Goal: Transaction & Acquisition: Book appointment/travel/reservation

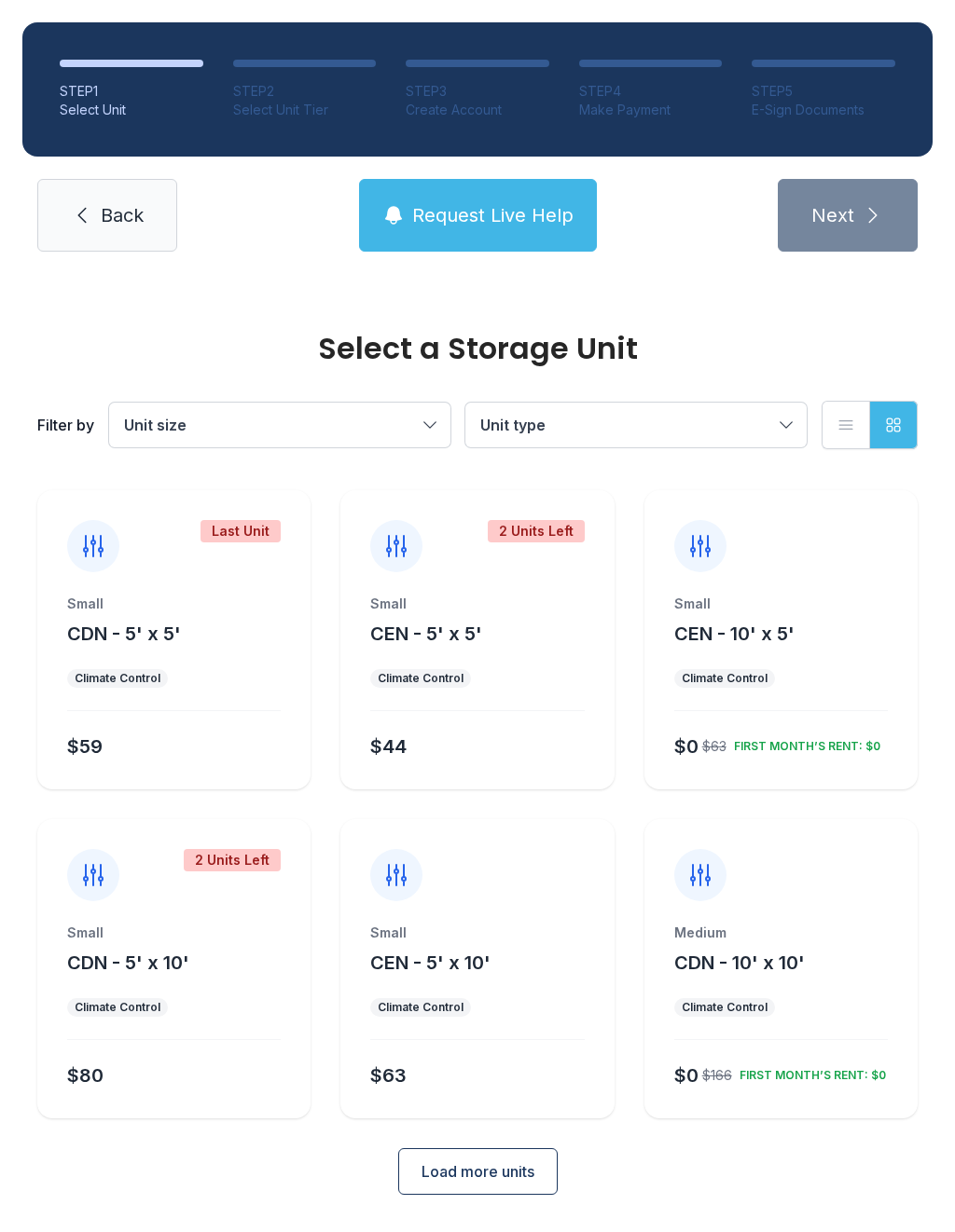
click at [760, 994] on div "Medium CDN - 10' x 10' Climate Control $0 $166 FIRST MONTH’S RENT: $0" at bounding box center [780, 1022] width 273 height 195
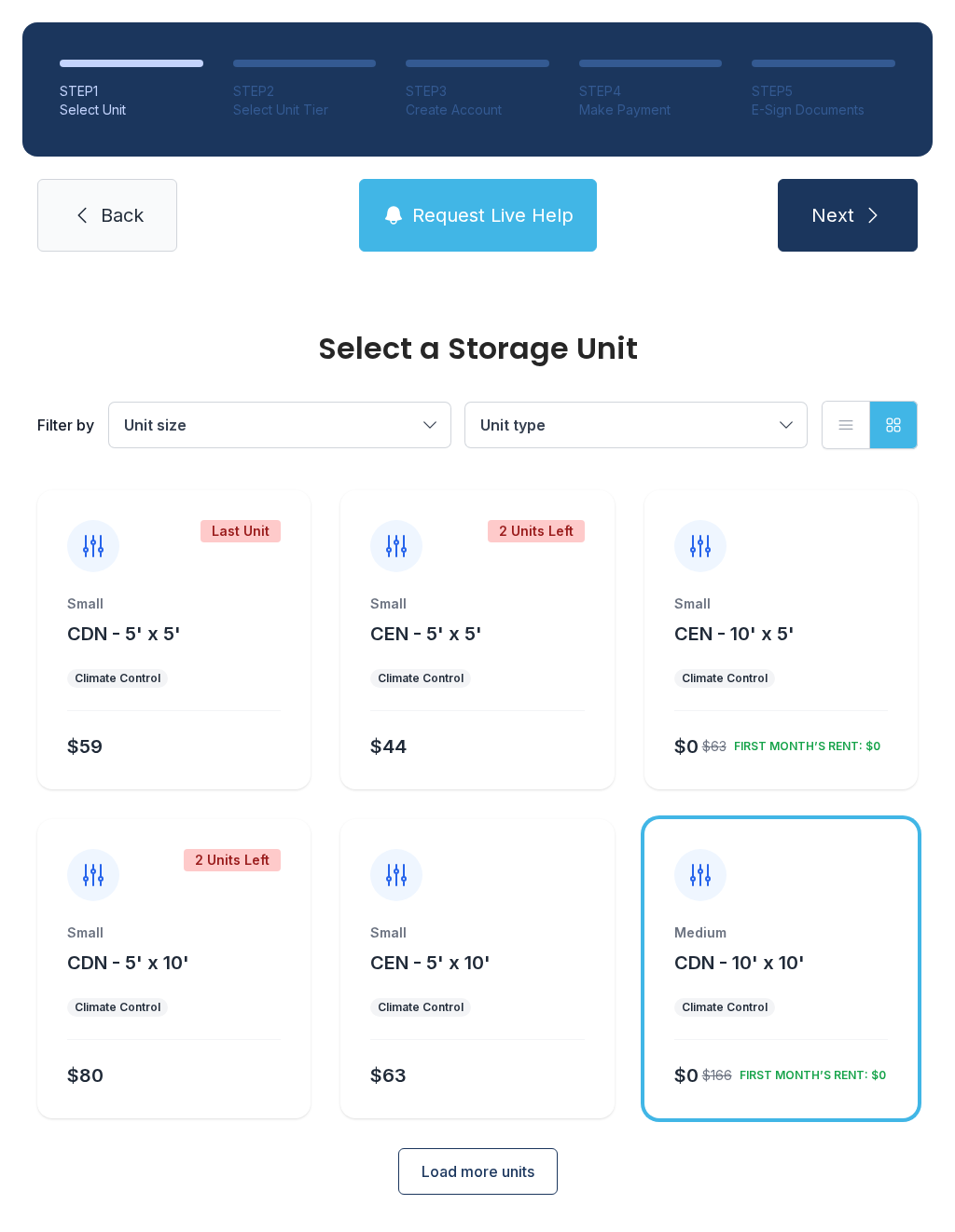
click at [489, 210] on span "Request Live Help" at bounding box center [492, 215] width 161 height 26
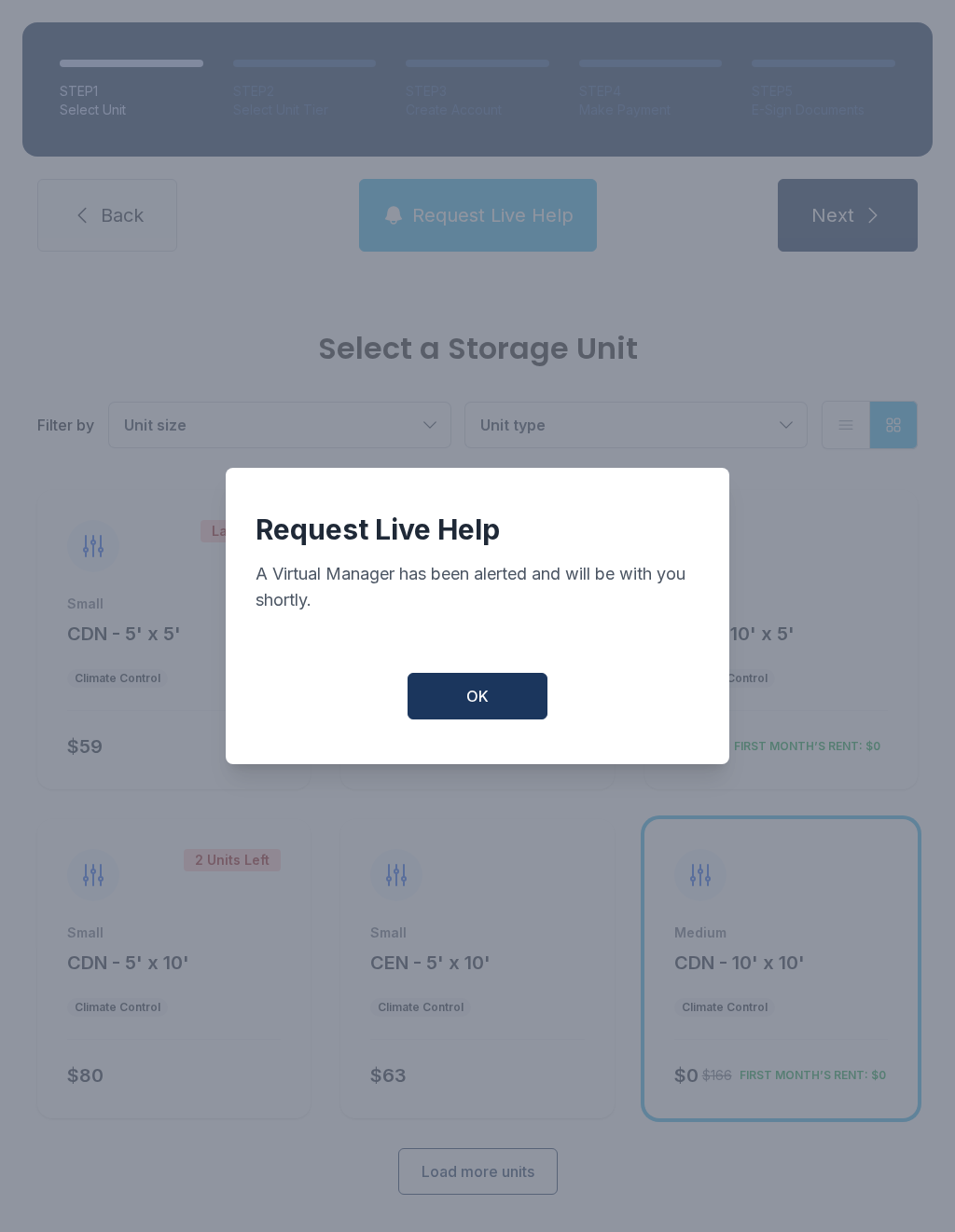
click at [446, 719] on button "OK" at bounding box center [477, 696] width 140 height 46
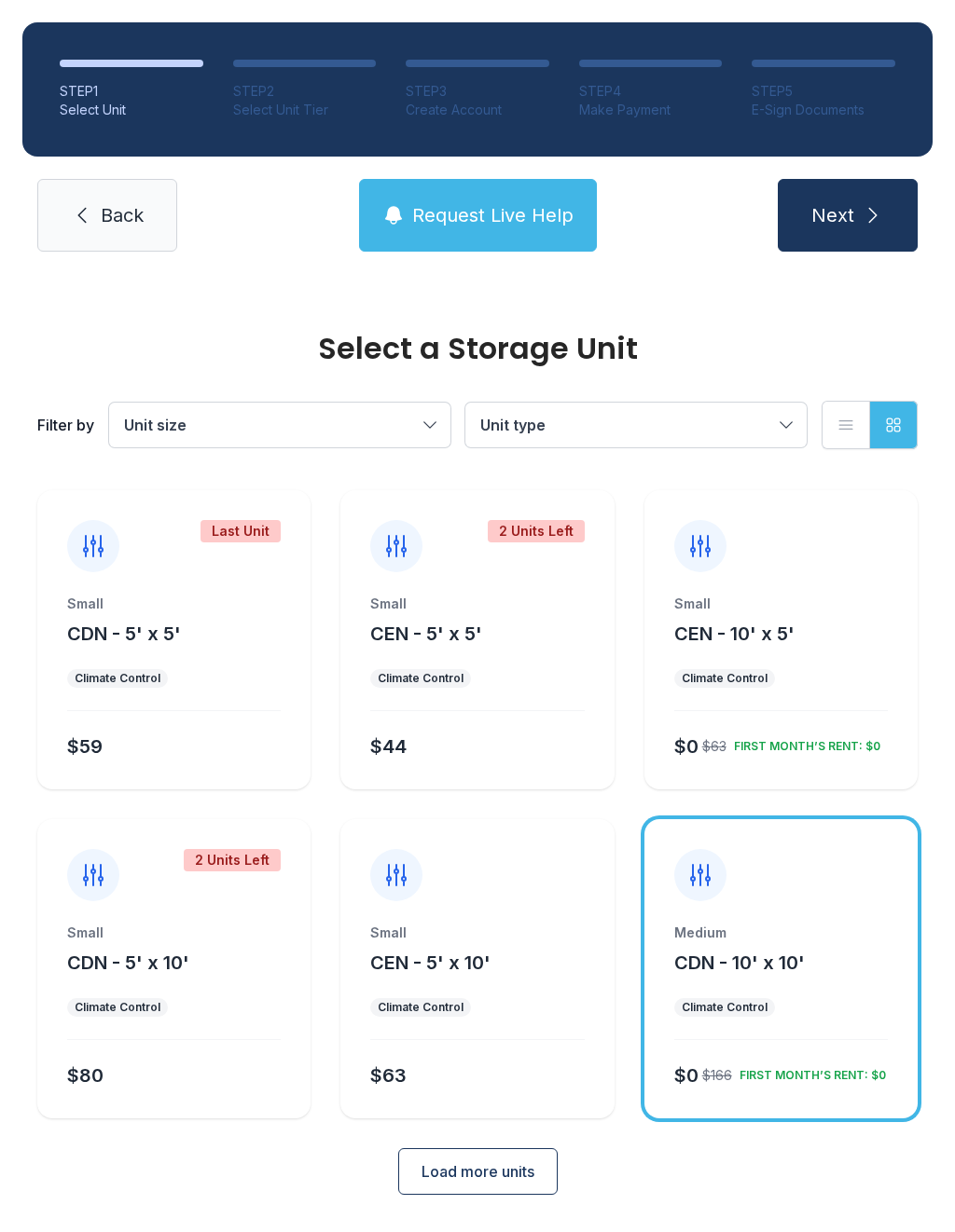
click at [804, 974] on button "CDN - 10' x 10'" at bounding box center [739, 963] width 130 height 26
click at [848, 209] on span "Next" at bounding box center [832, 215] width 42 height 26
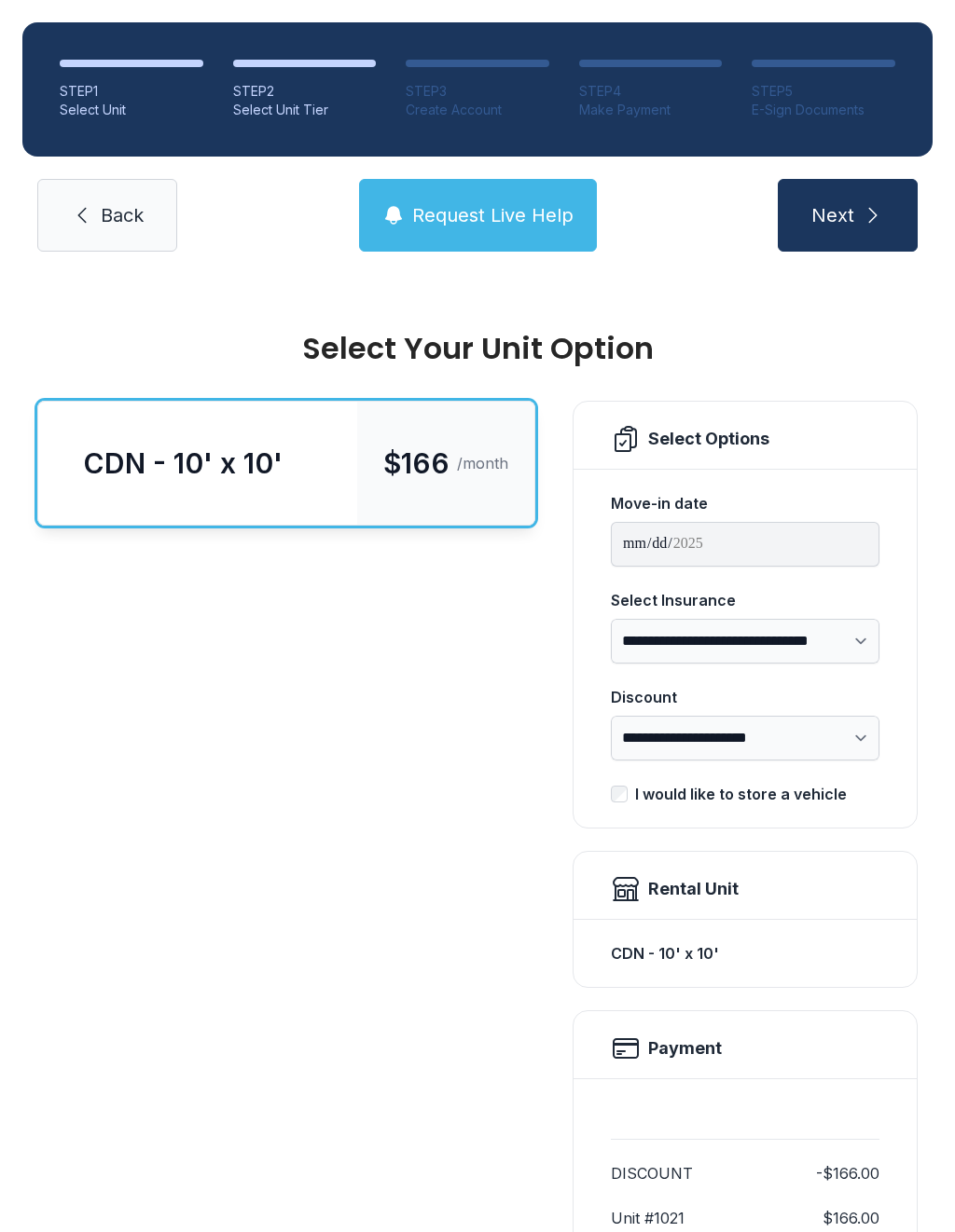
click at [113, 229] on link "Back" at bounding box center [107, 214] width 140 height 72
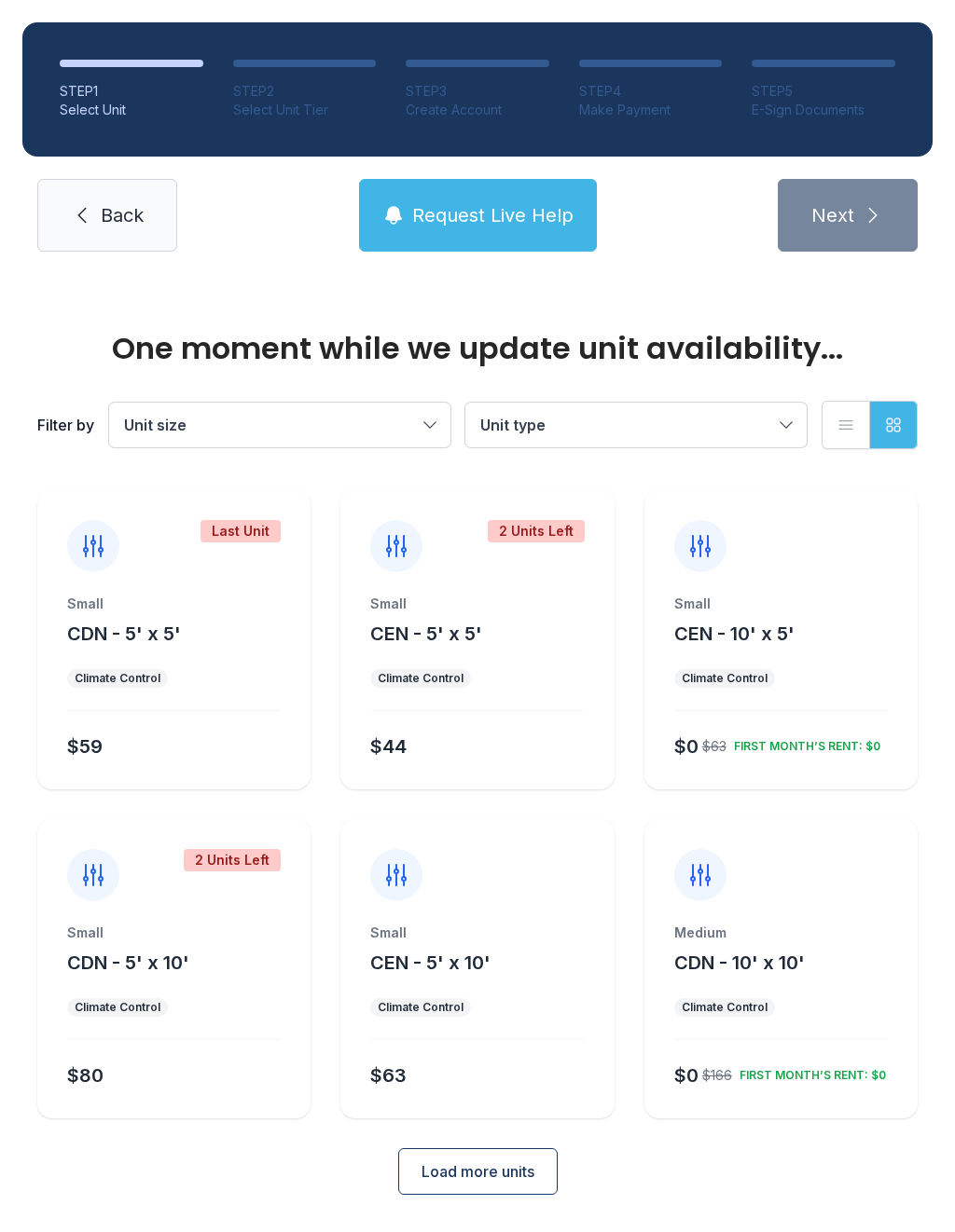
click at [506, 1194] on button "Load more units" at bounding box center [477, 1171] width 159 height 46
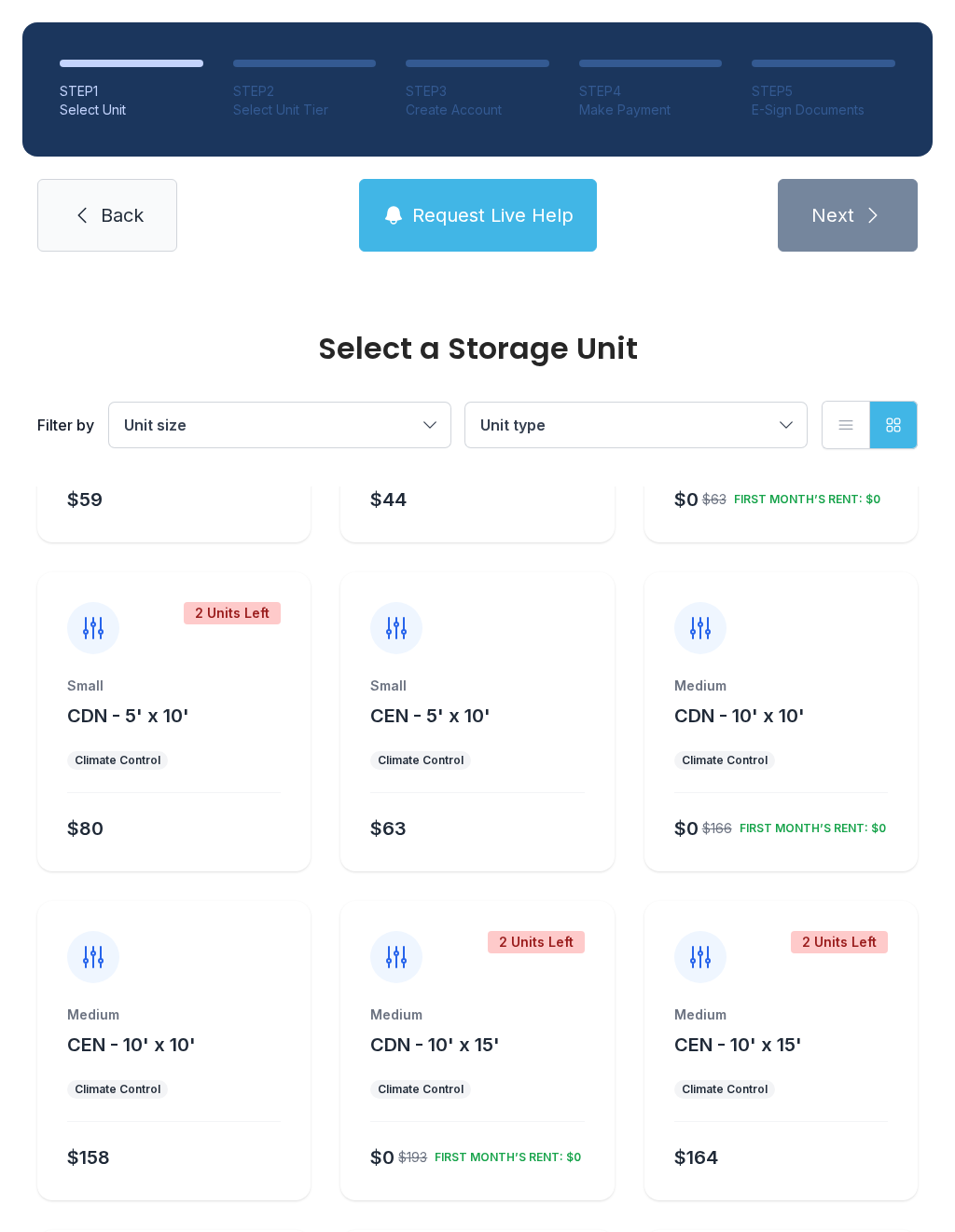
scroll to position [248, 0]
click at [119, 228] on span "Back" at bounding box center [122, 215] width 42 height 26
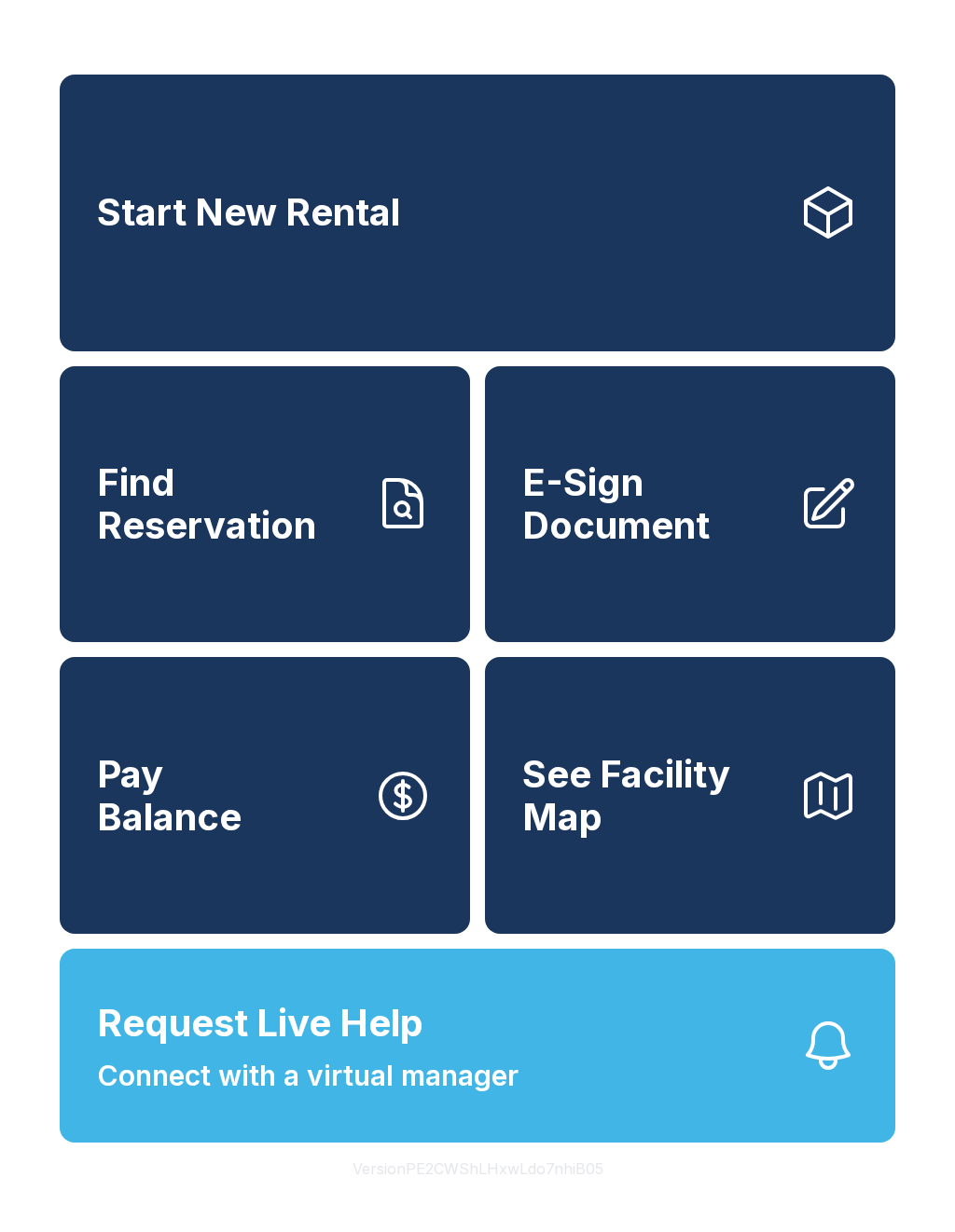
click at [402, 1096] on span "Connect with a virtual manager" at bounding box center [307, 1076] width 421 height 42
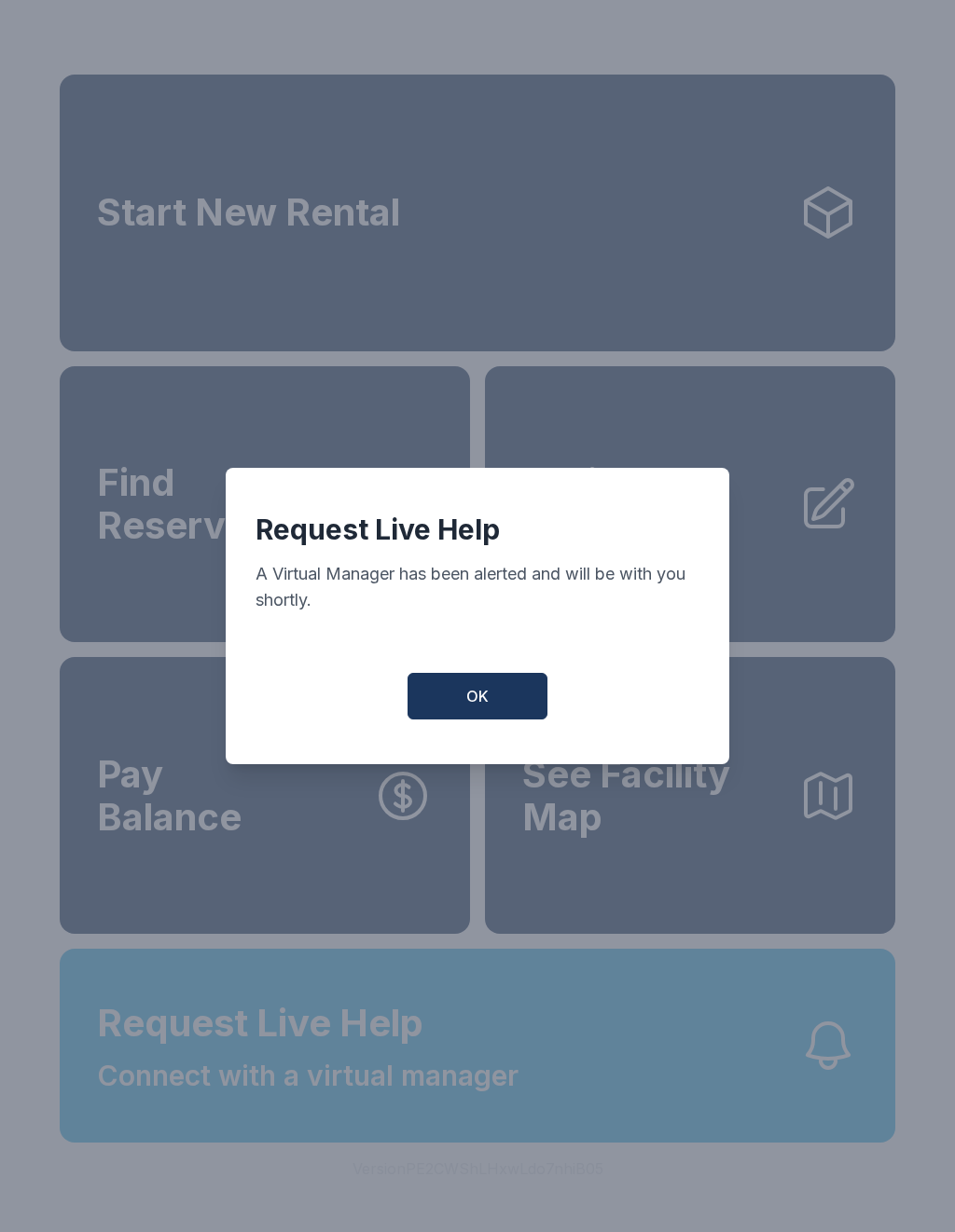
click at [484, 708] on span "OK" at bounding box center [477, 696] width 22 height 22
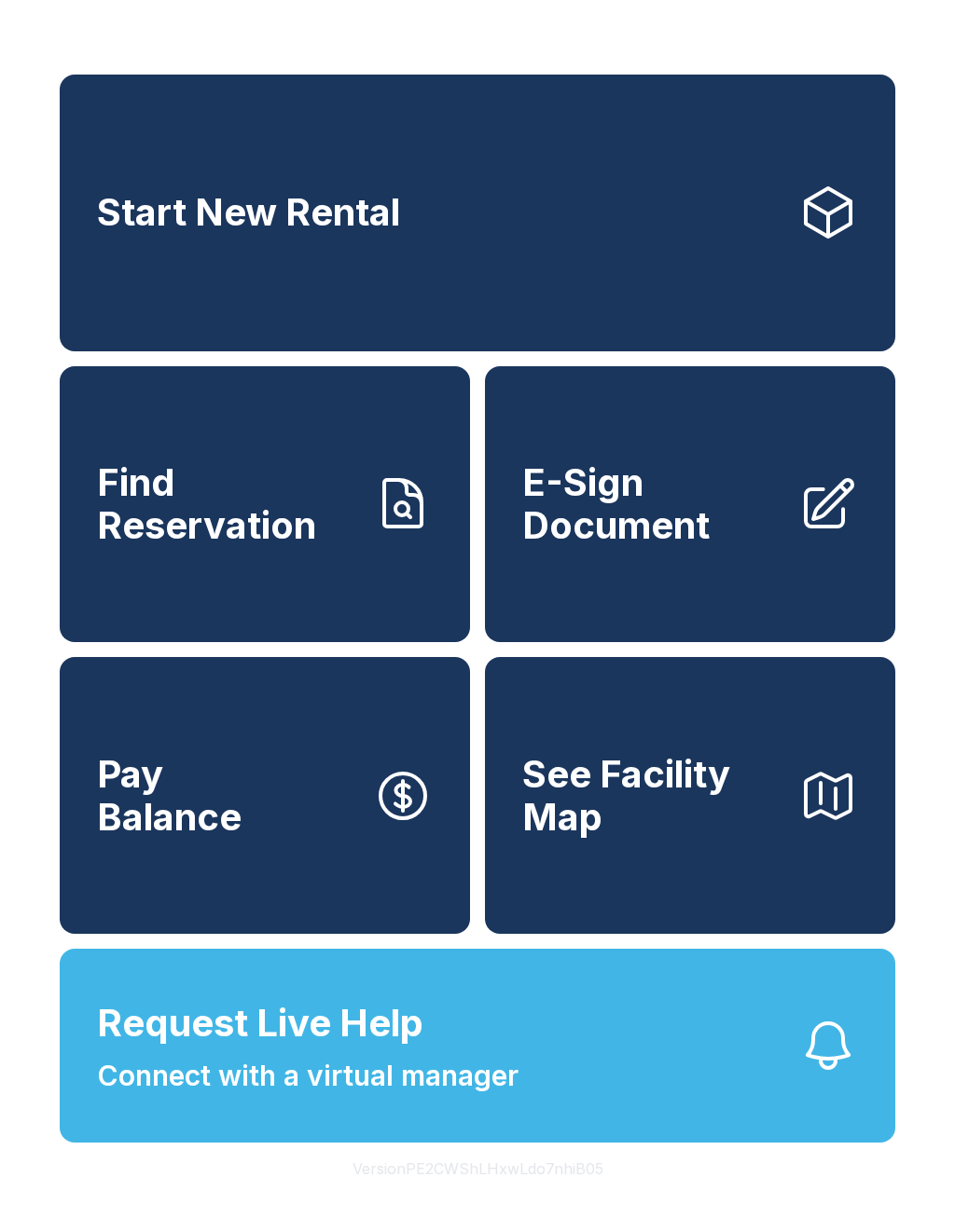
click at [329, 513] on span "Find Reservation" at bounding box center [227, 504] width 261 height 85
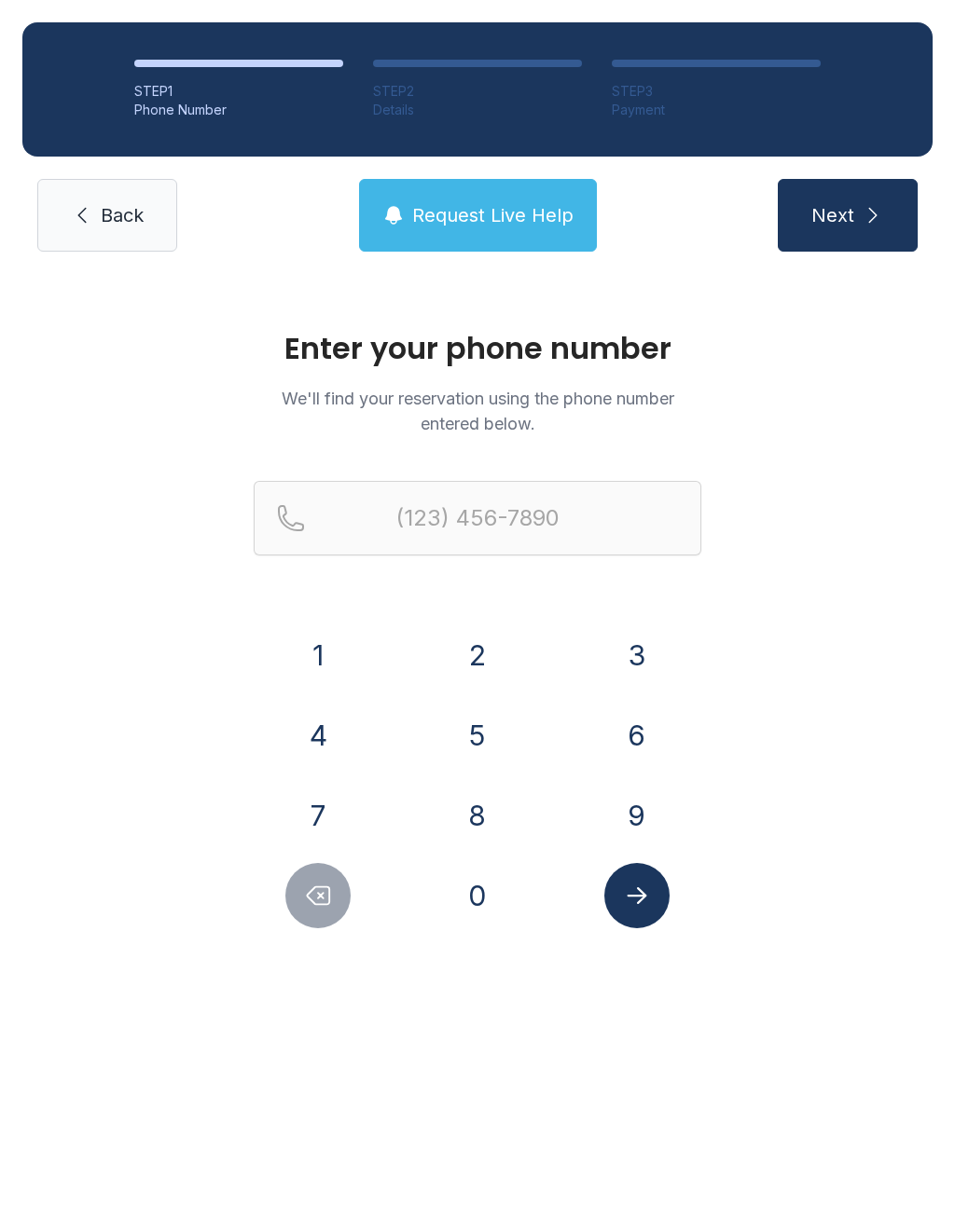
click at [482, 828] on button "8" at bounding box center [478, 816] width 66 height 66
click at [316, 737] on button "4" at bounding box center [318, 736] width 66 height 66
click at [644, 666] on button "3" at bounding box center [637, 656] width 66 height 66
click at [476, 729] on button "5" at bounding box center [478, 736] width 66 height 66
click at [642, 757] on button "6" at bounding box center [637, 736] width 66 height 66
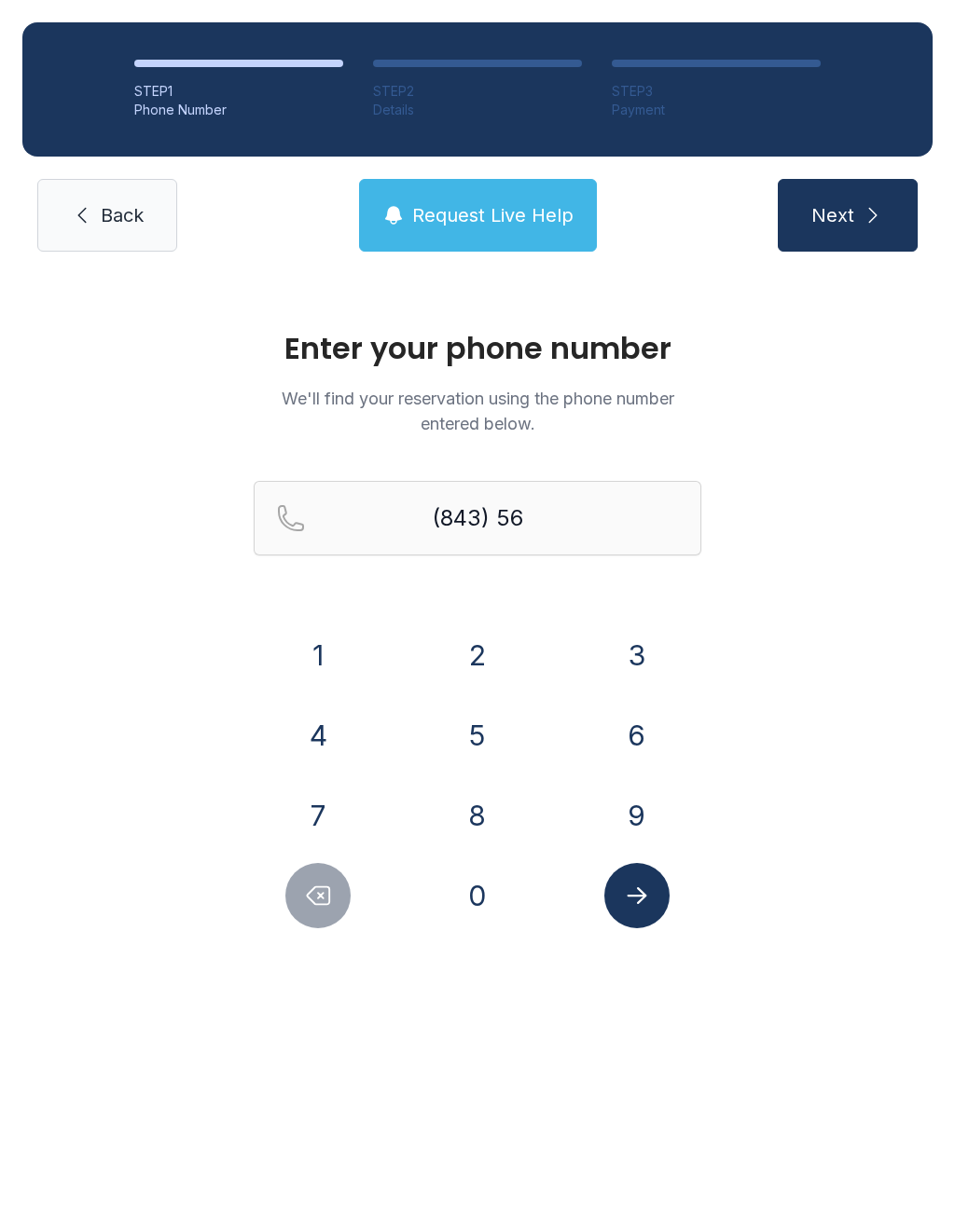
click at [482, 825] on button "8" at bounding box center [478, 816] width 66 height 66
click at [651, 748] on button "6" at bounding box center [637, 736] width 66 height 66
click at [328, 658] on button "1" at bounding box center [318, 656] width 66 height 66
click at [327, 658] on button "1" at bounding box center [318, 656] width 66 height 66
click at [321, 730] on button "4" at bounding box center [318, 736] width 66 height 66
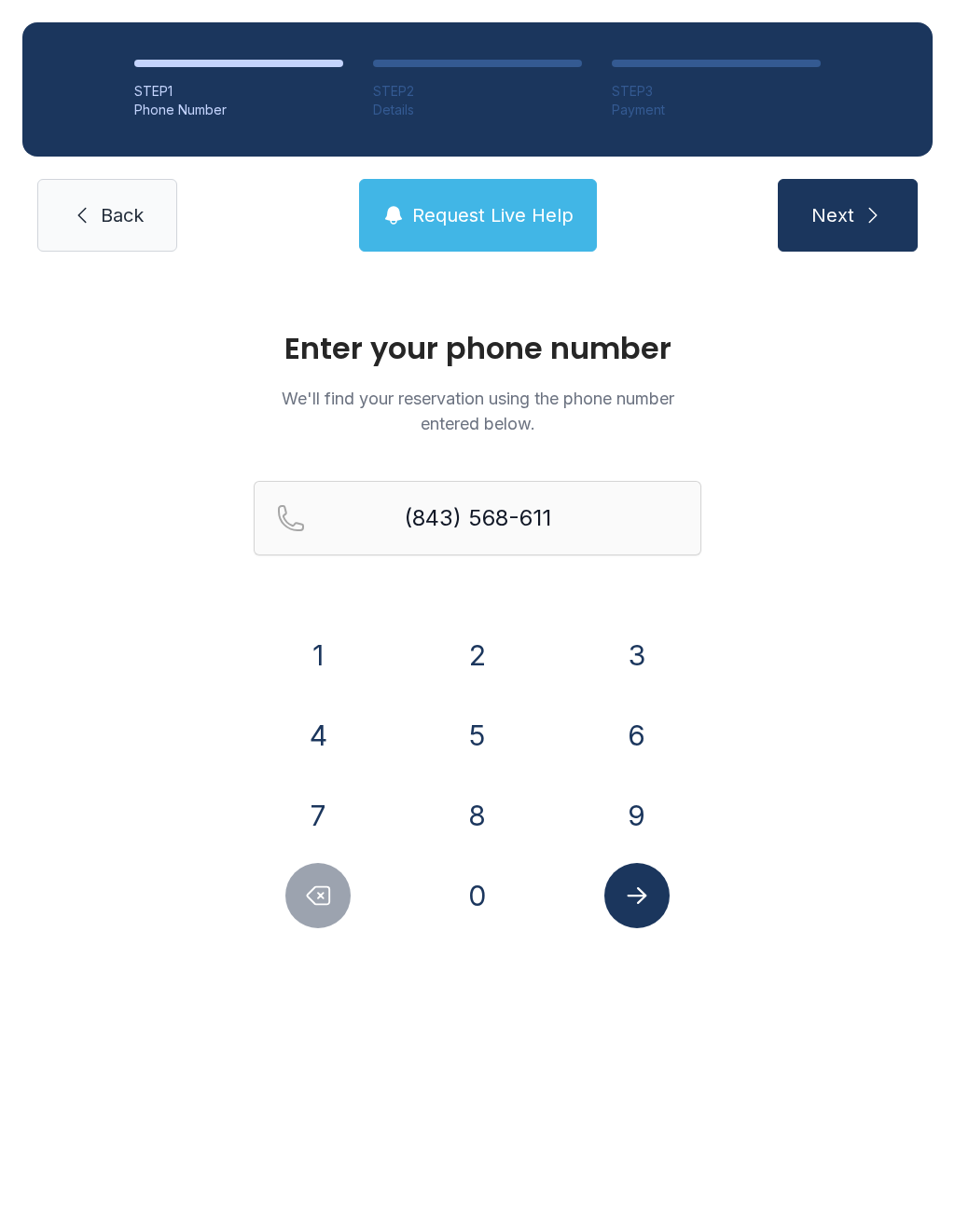
type input "[PHONE_NUMBER]"
click at [653, 895] on button "Submit lookup form" at bounding box center [637, 896] width 66 height 66
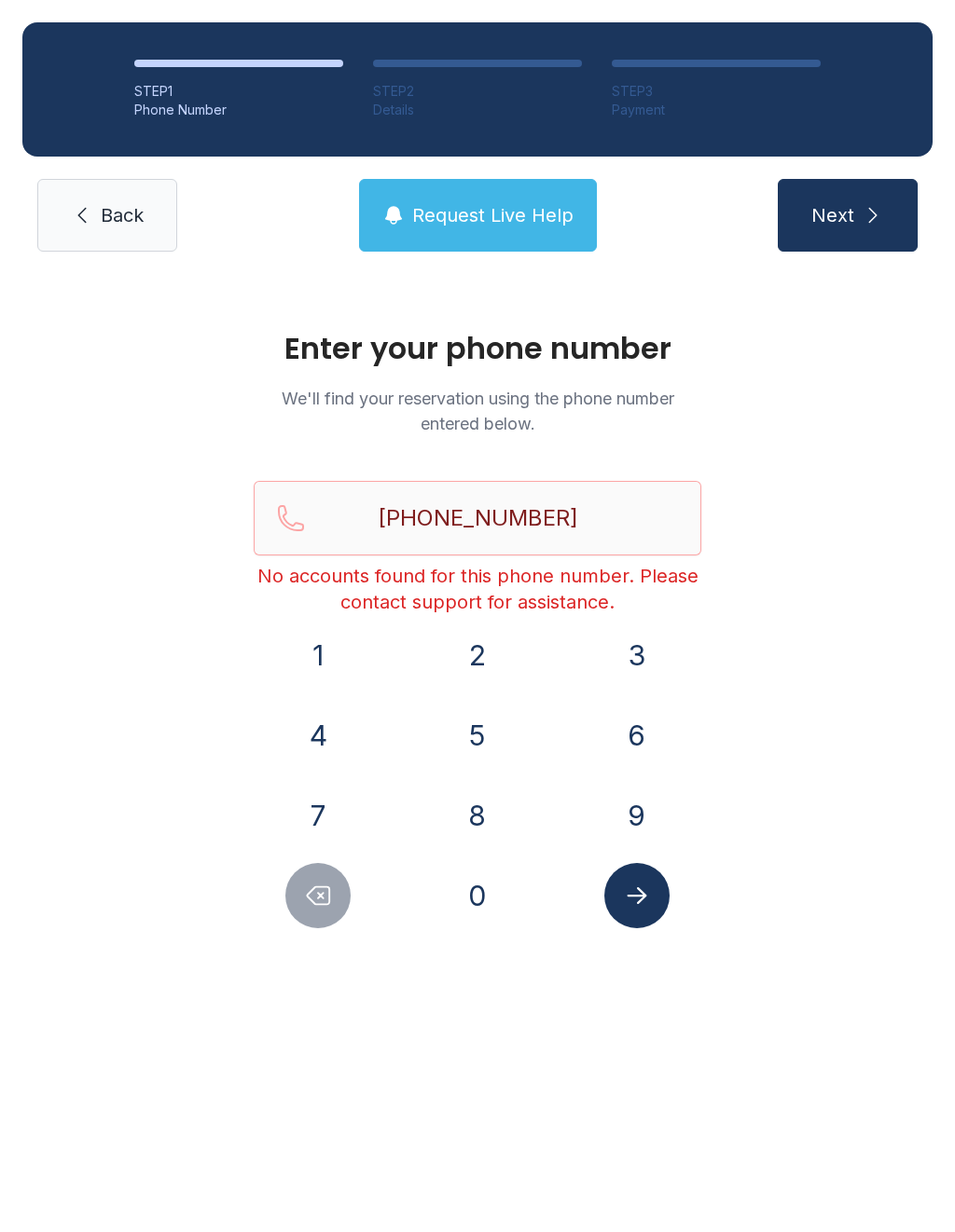
click at [154, 229] on link "Back" at bounding box center [107, 214] width 140 height 72
